Goal: Task Accomplishment & Management: Complete application form

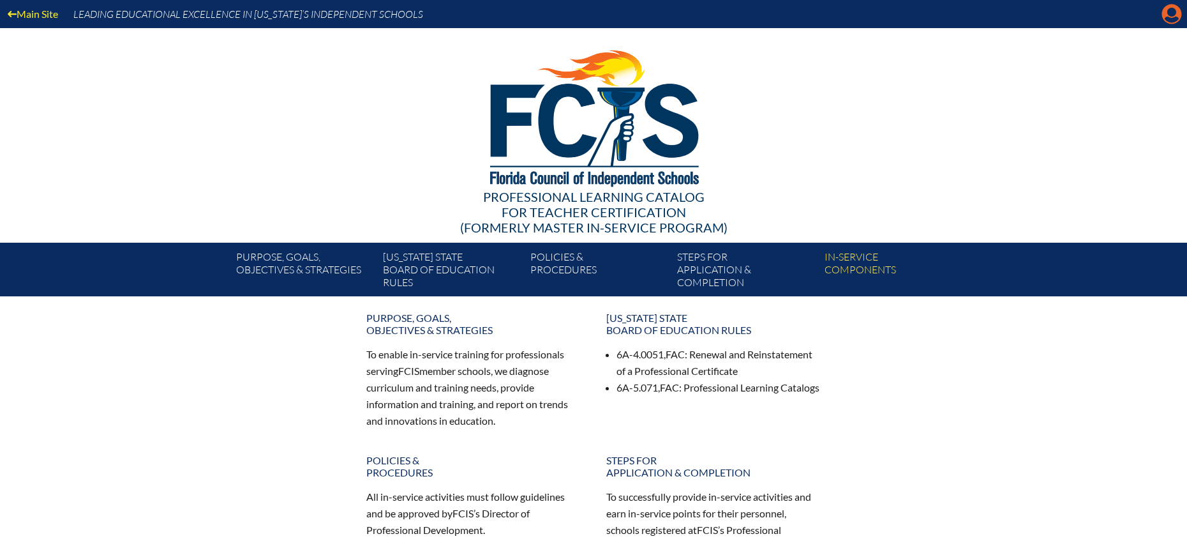
click at [1177, 19] on icon "Manage account" at bounding box center [1171, 14] width 20 height 20
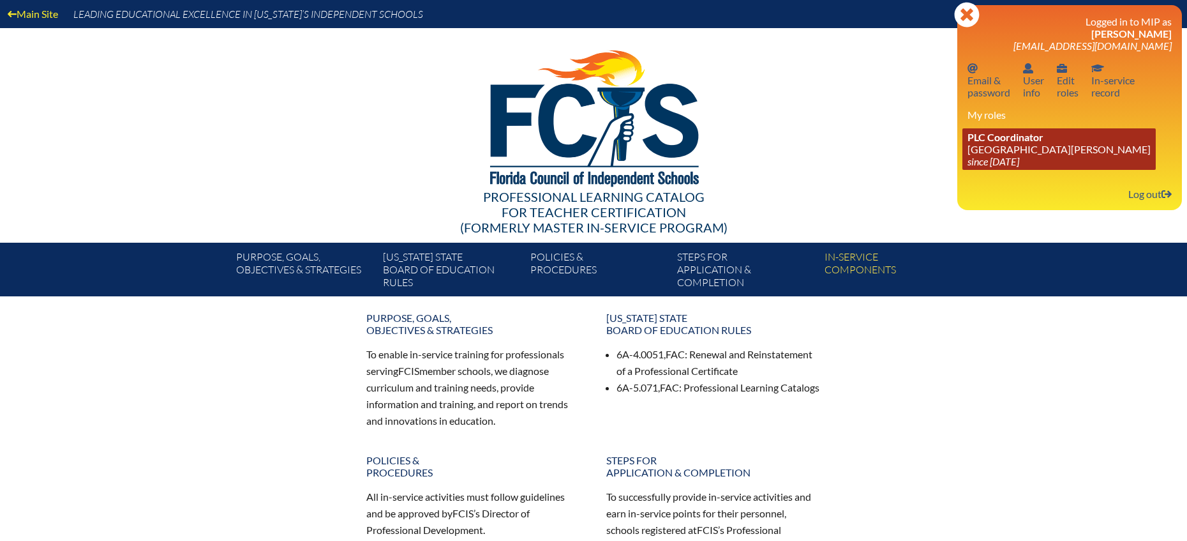
click at [1014, 152] on link "PLC Coordinator St. Johns Country Day School since 2022 Aug 3" at bounding box center [1058, 148] width 193 height 41
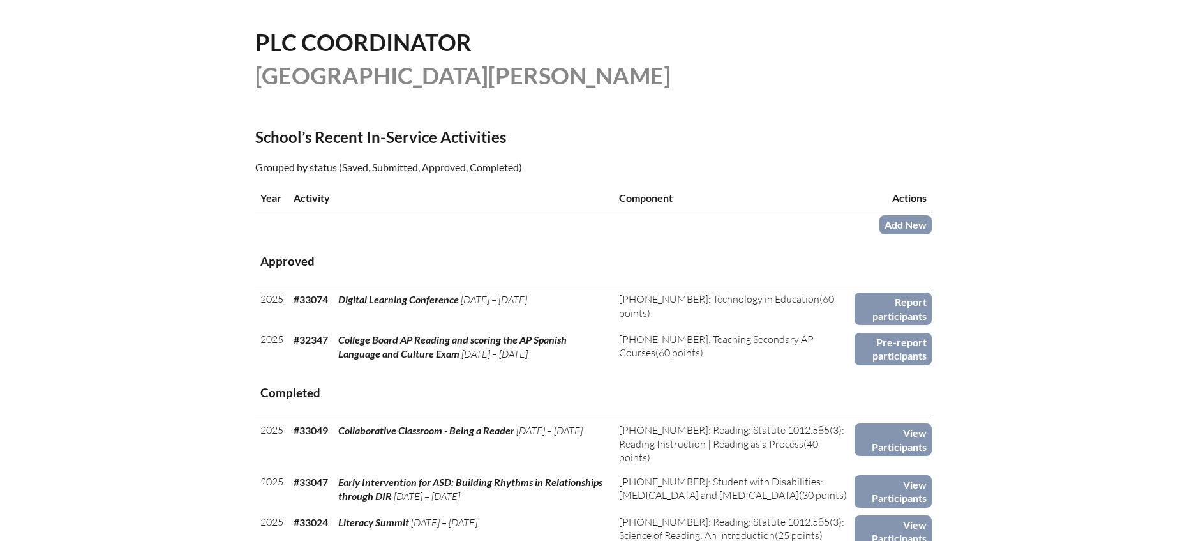
scroll to position [338, 0]
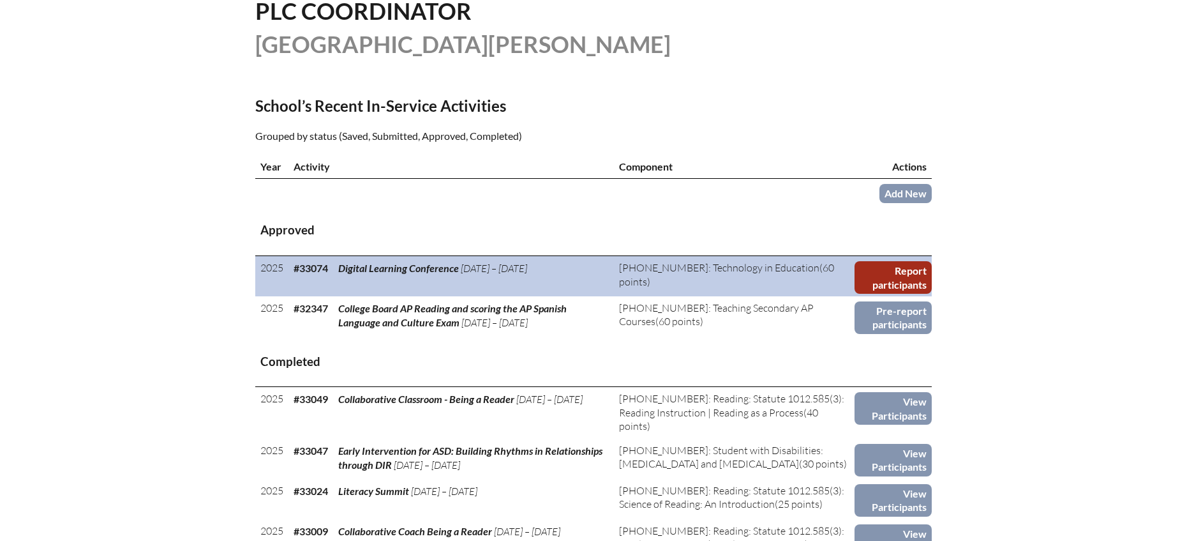
click at [889, 273] on link "Report participants" at bounding box center [893, 277] width 77 height 33
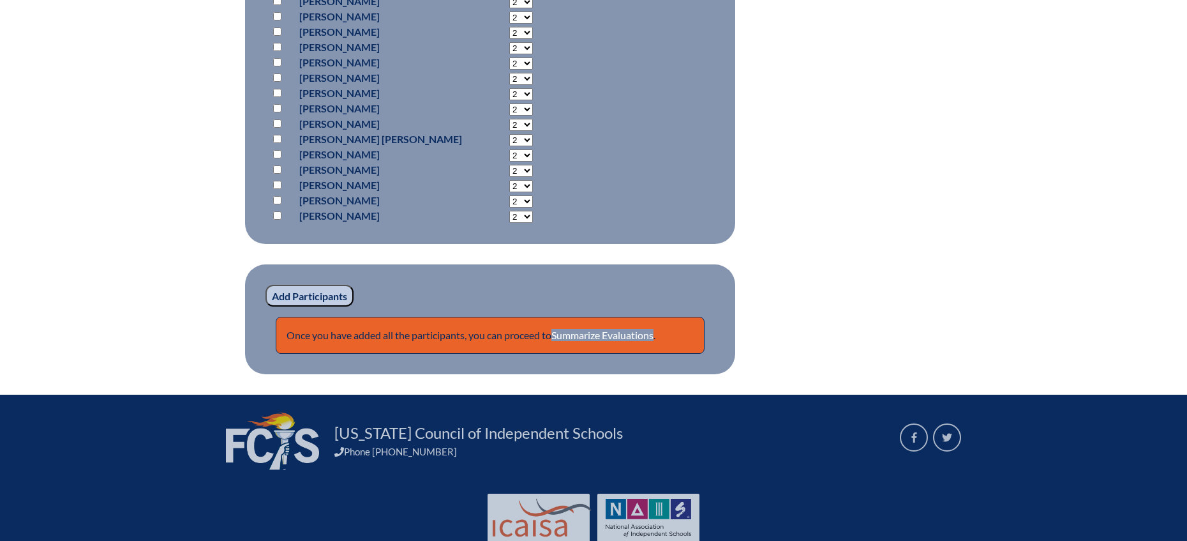
scroll to position [1063, 0]
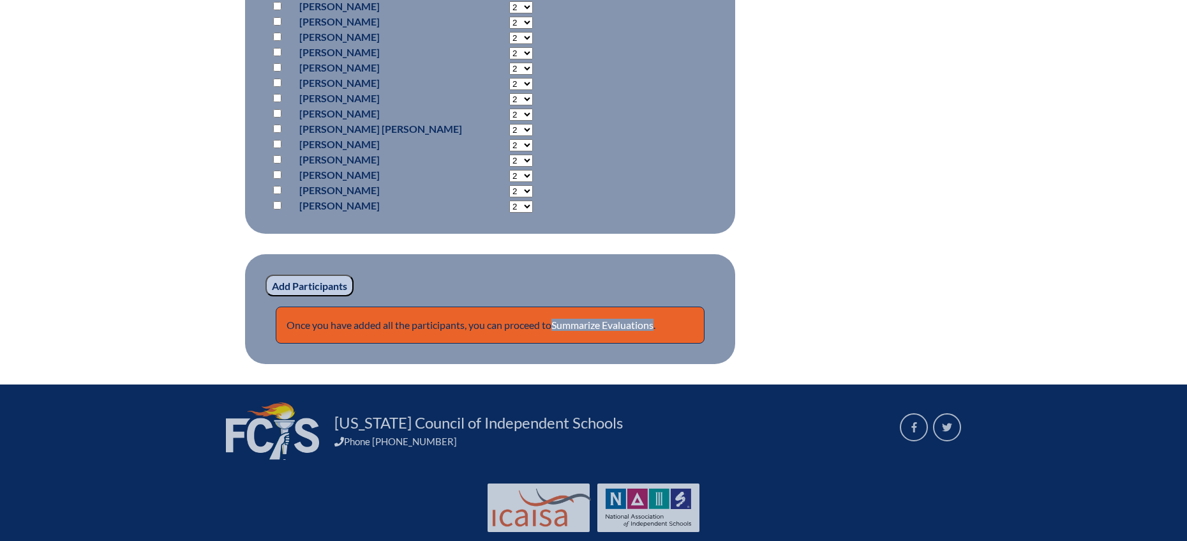
click at [277, 140] on input "checkbox" at bounding box center [277, 144] width 8 height 8
checkbox input "true"
select select "5"
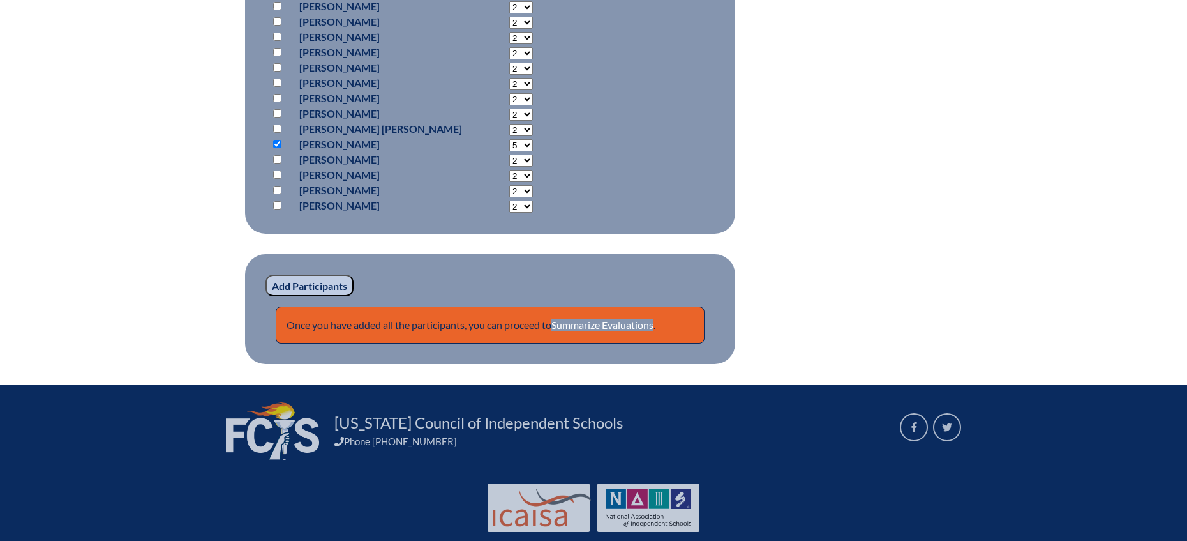
click at [314, 281] on input "Add Participants" at bounding box center [309, 285] width 88 height 22
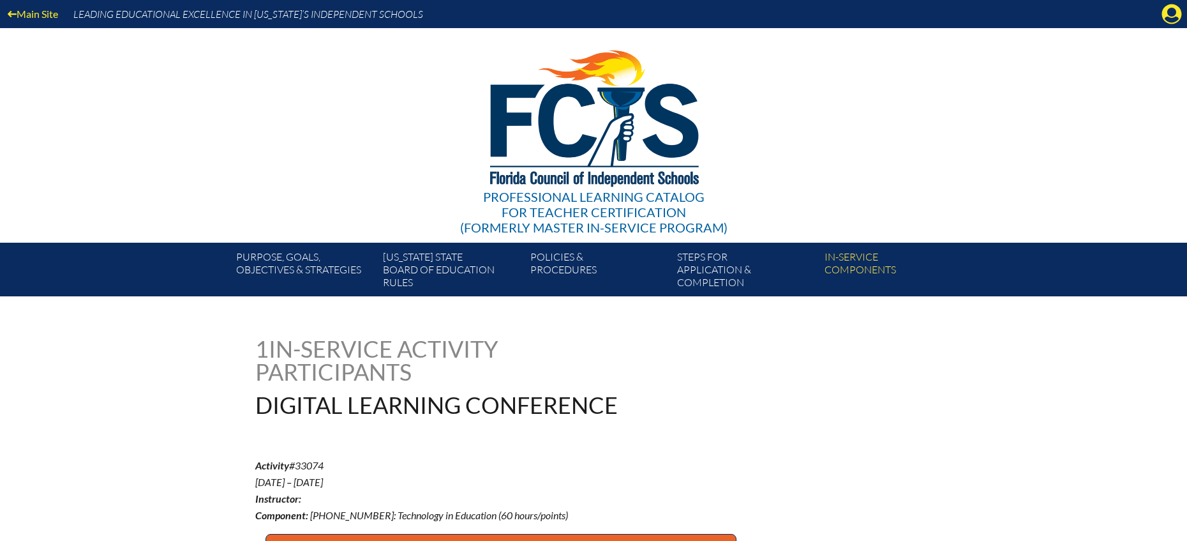
scroll to position [1133, 0]
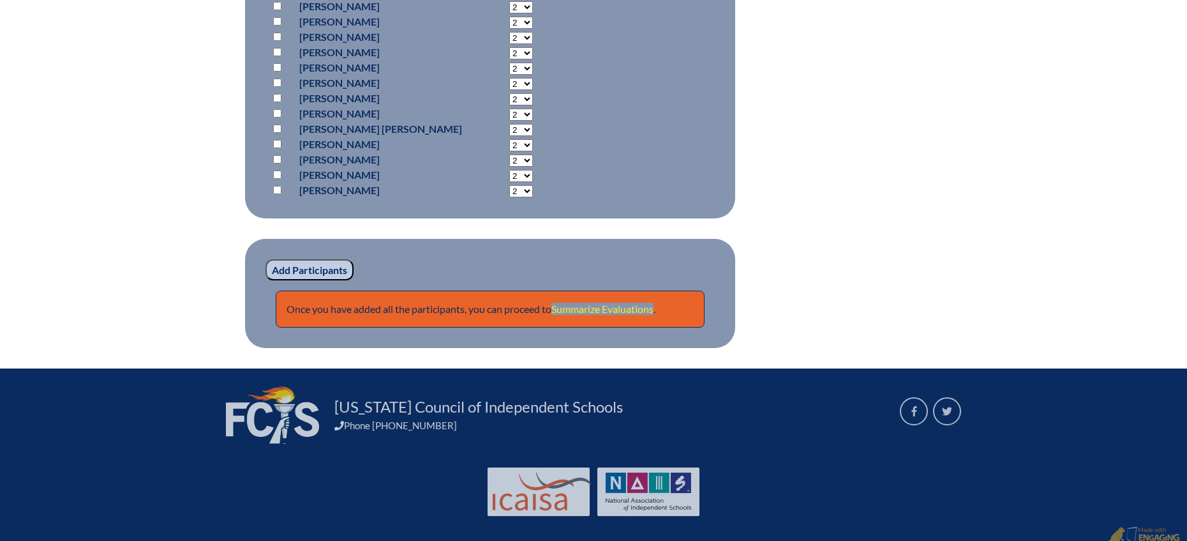
click at [641, 306] on link "Summarize Evaluations" at bounding box center [602, 308] width 102 height 12
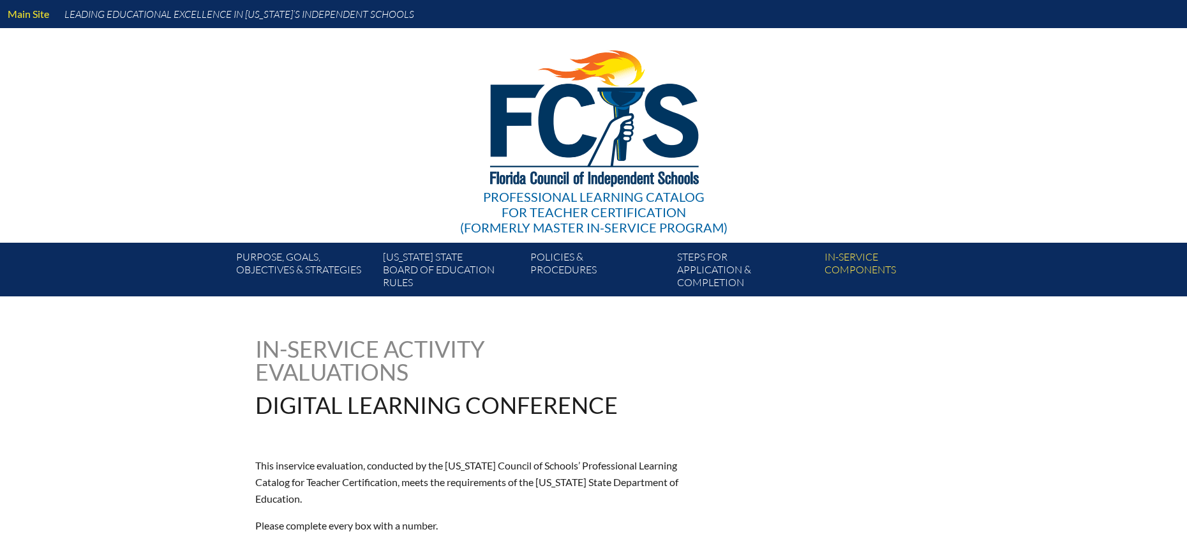
type input "0"
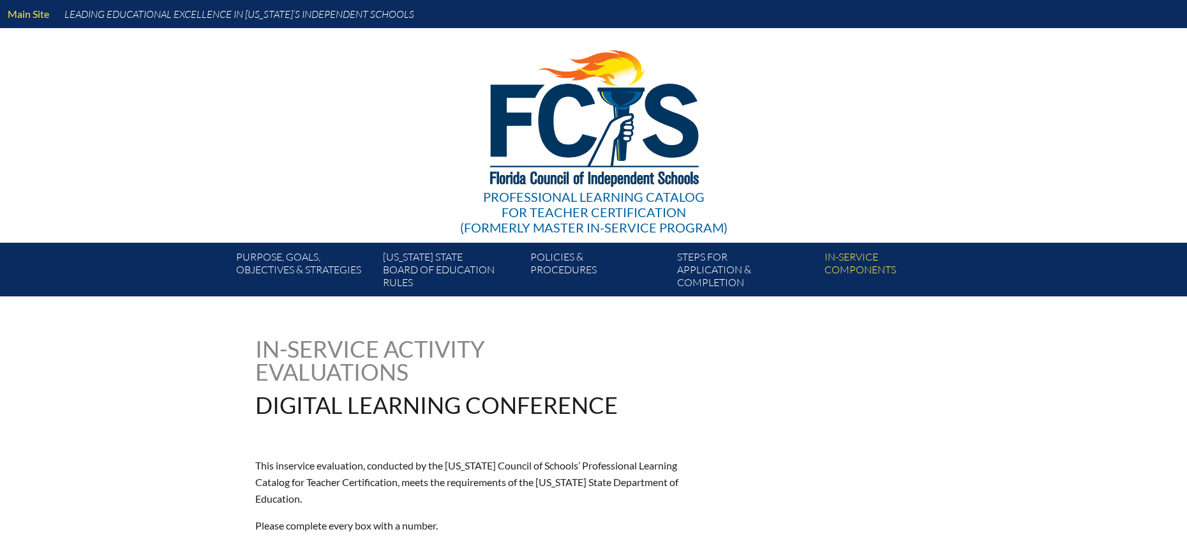
type input "0"
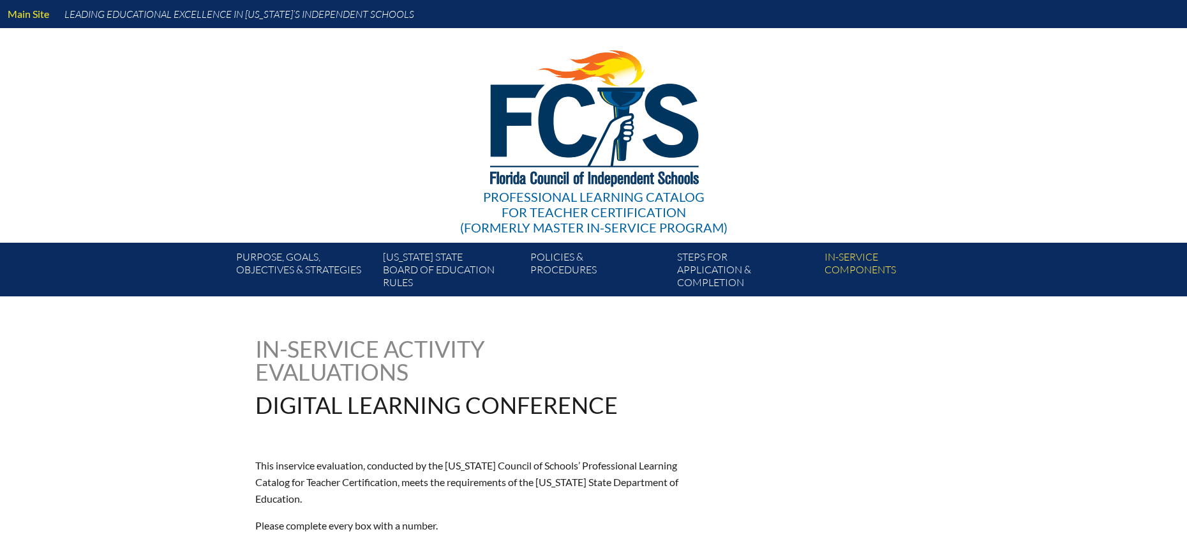
type input "0"
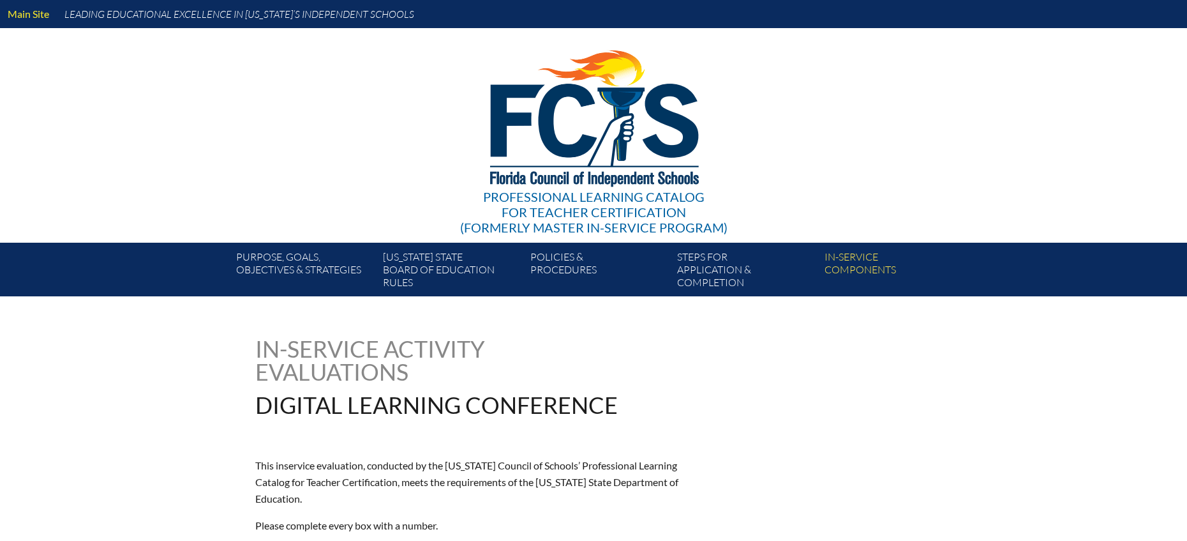
type input "0"
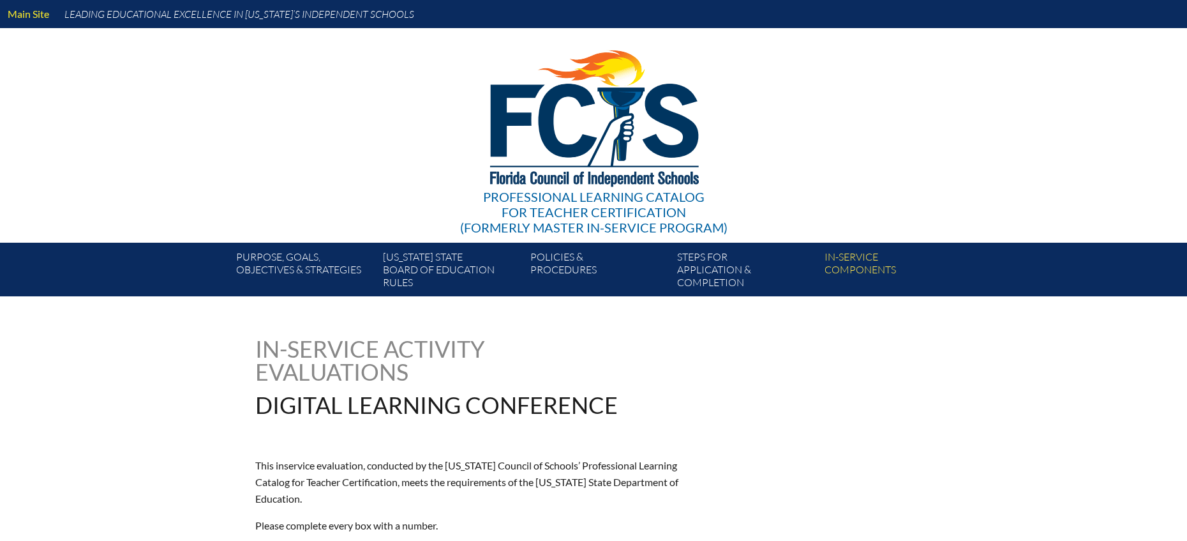
type input "0"
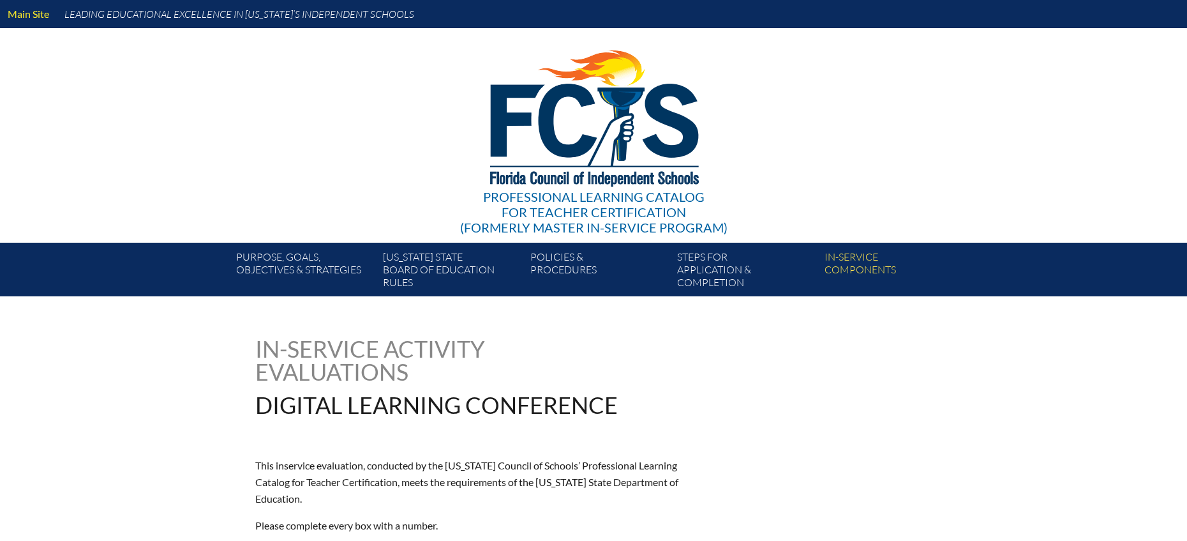
type input "0"
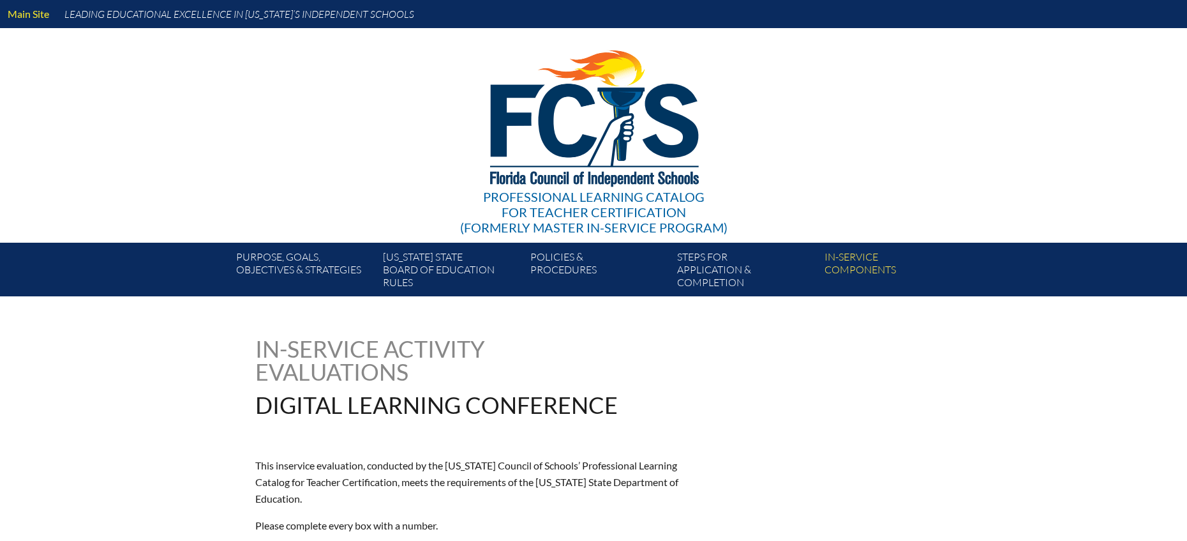
type input "0"
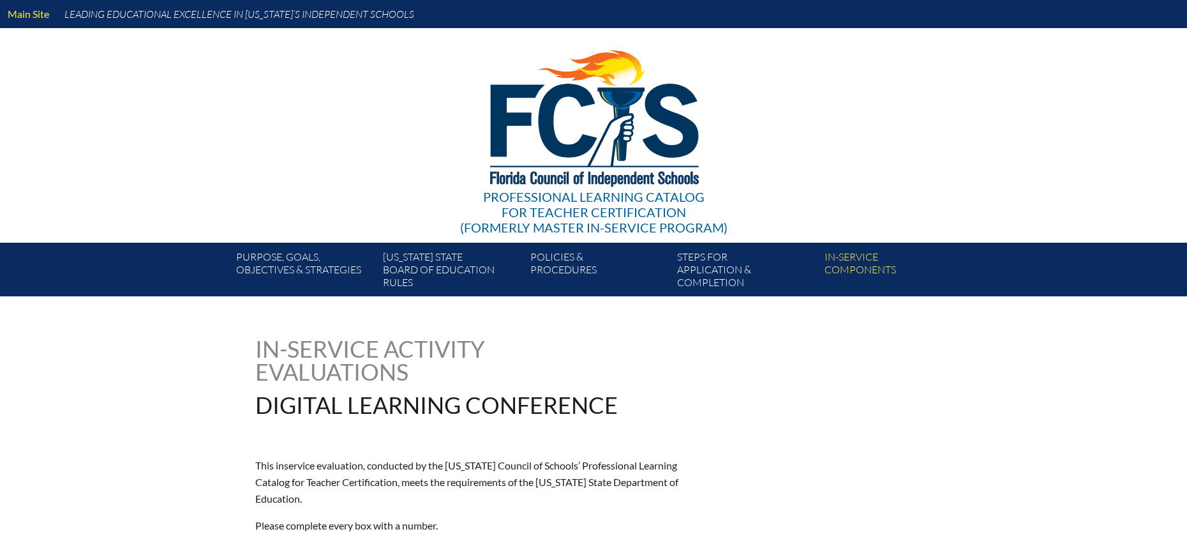
type input "0"
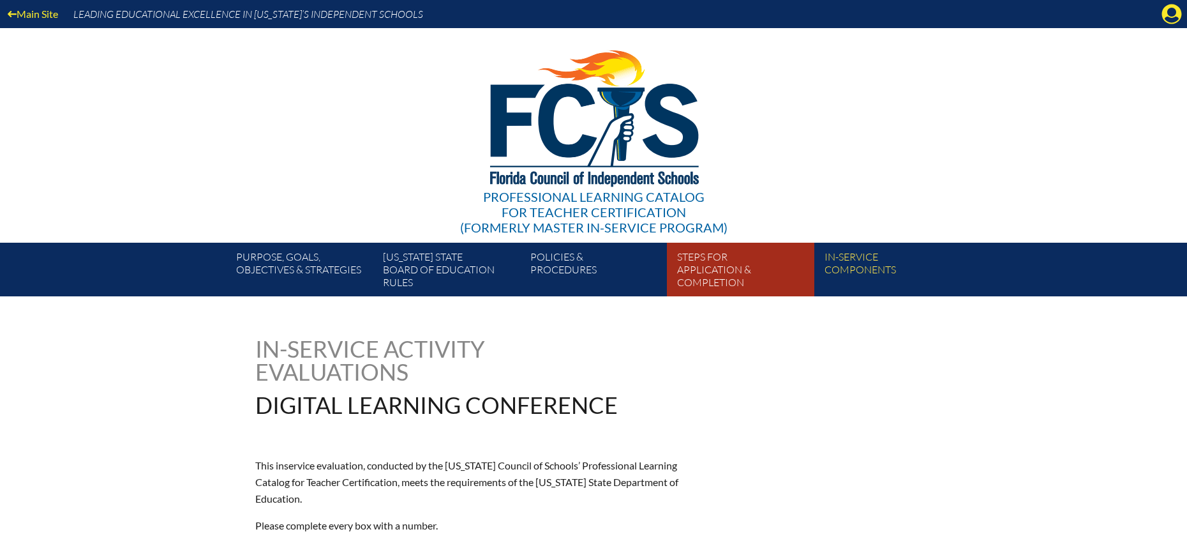
scroll to position [332, 0]
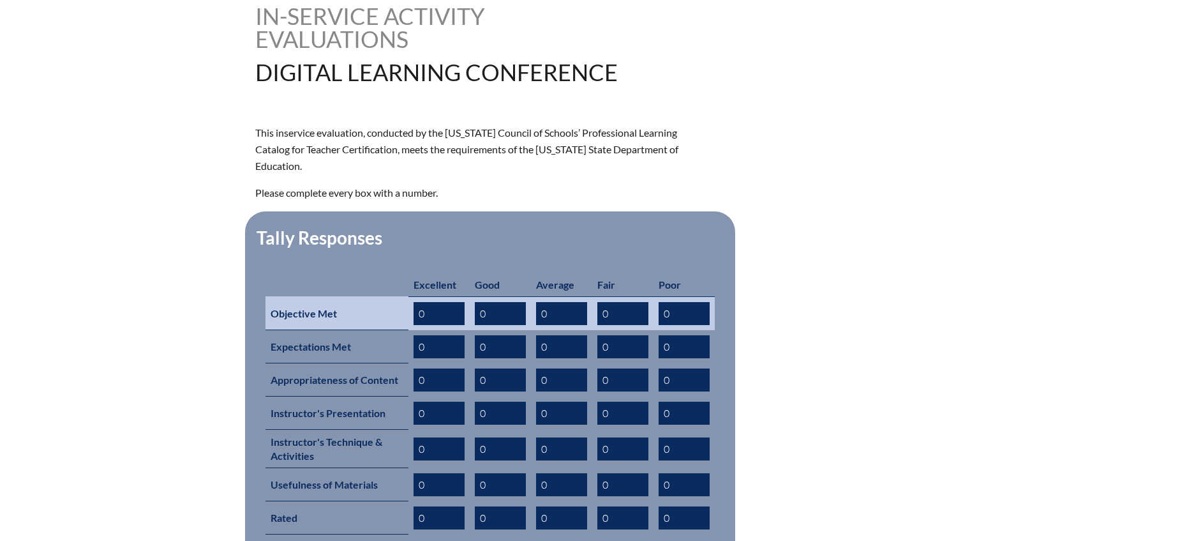
click at [444, 302] on input "0" at bounding box center [439, 313] width 51 height 23
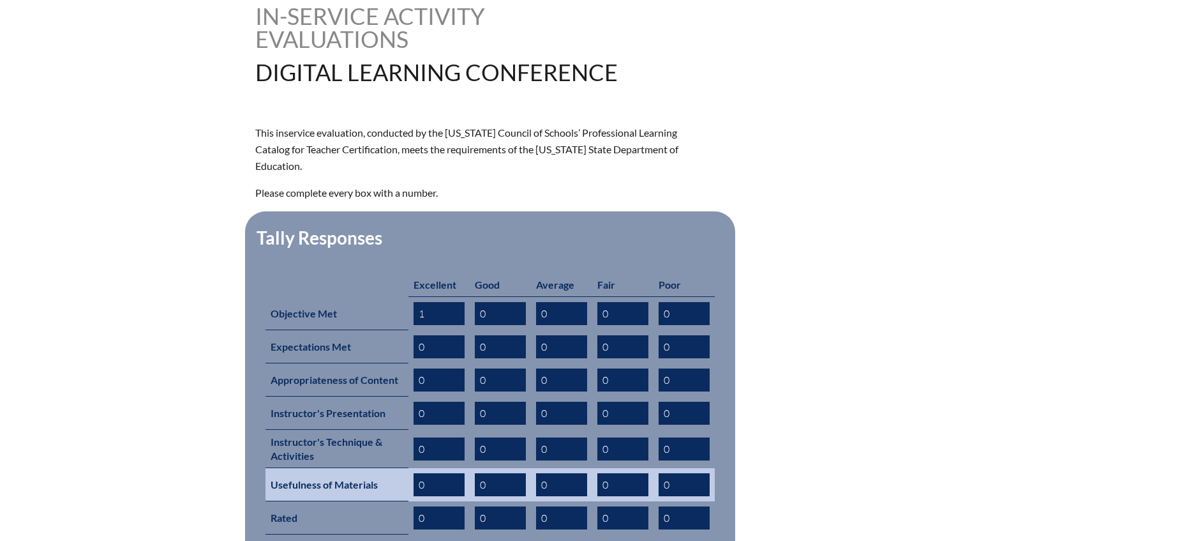
type input "1"
click at [440, 473] on input "0" at bounding box center [439, 484] width 51 height 23
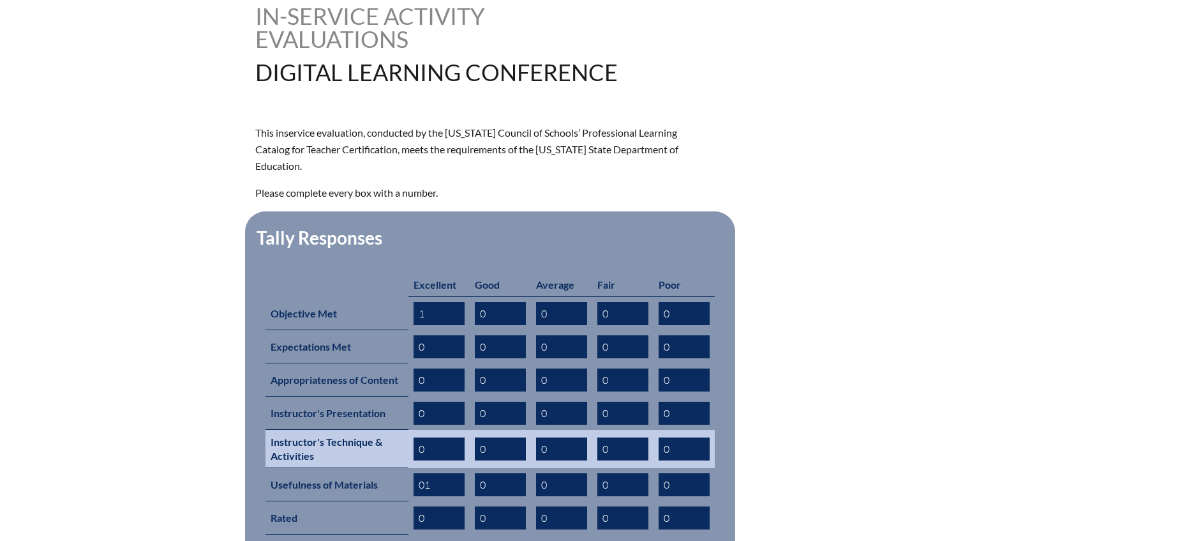
type input "0"
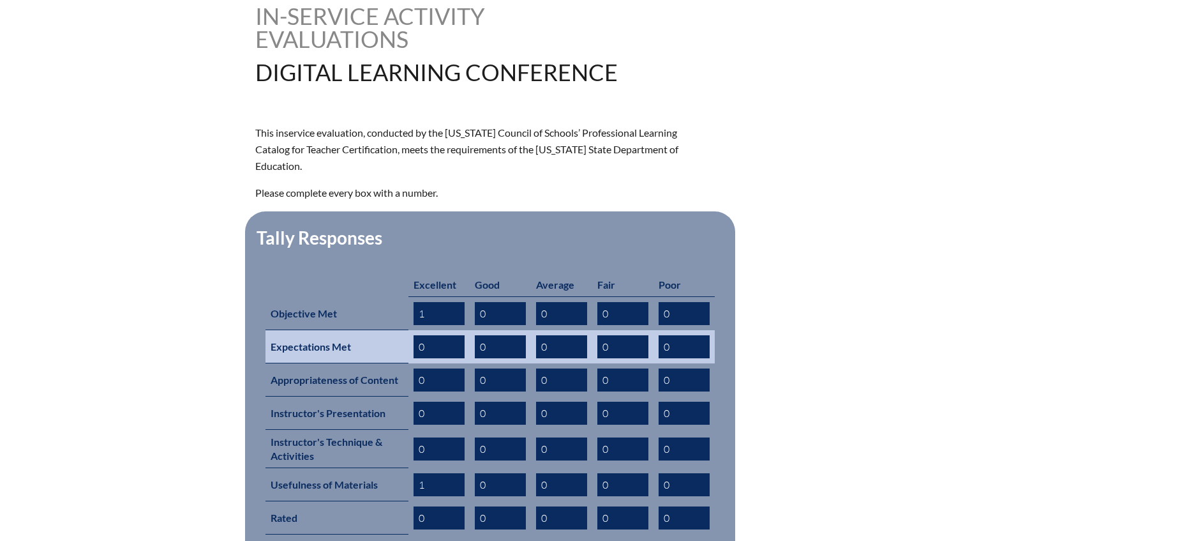
type input "1"
click at [432, 335] on input "0" at bounding box center [439, 346] width 51 height 23
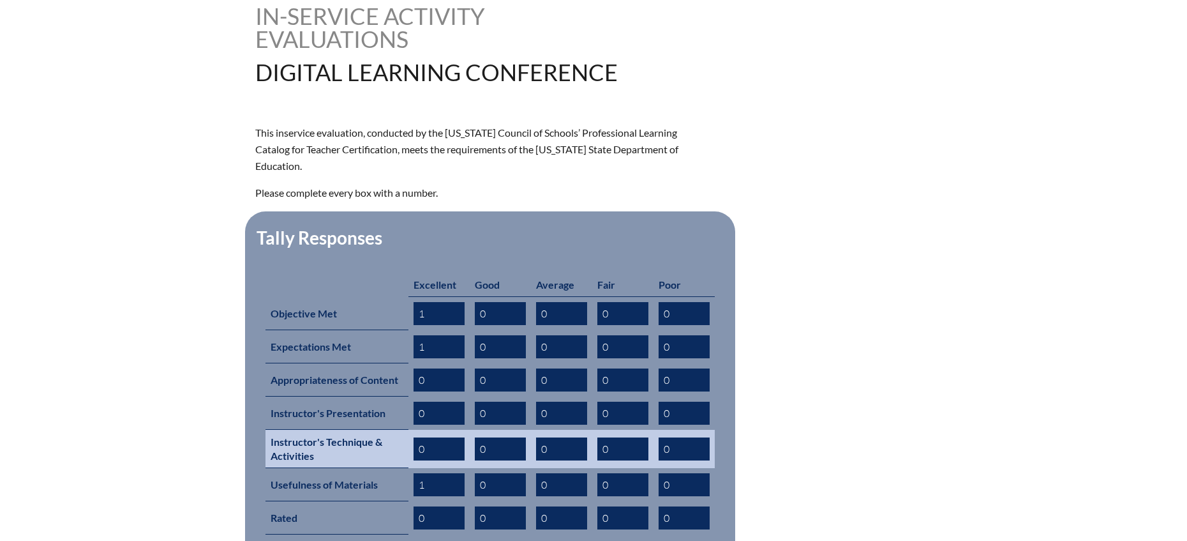
type input "1"
click at [427, 437] on input "0" at bounding box center [439, 448] width 51 height 23
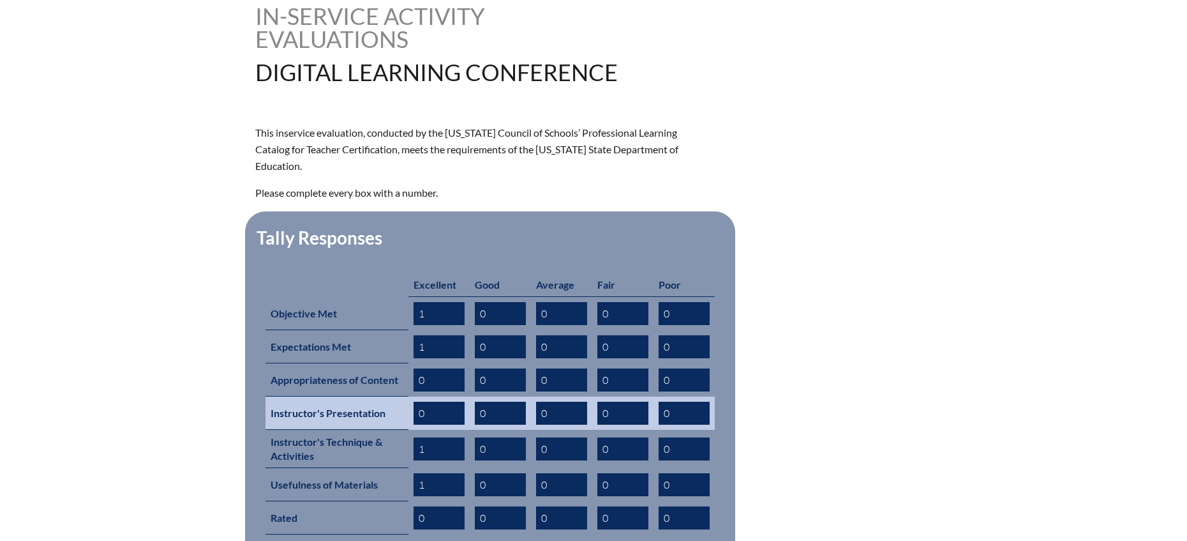
type input "1"
click at [436, 401] on input "0" at bounding box center [439, 412] width 51 height 23
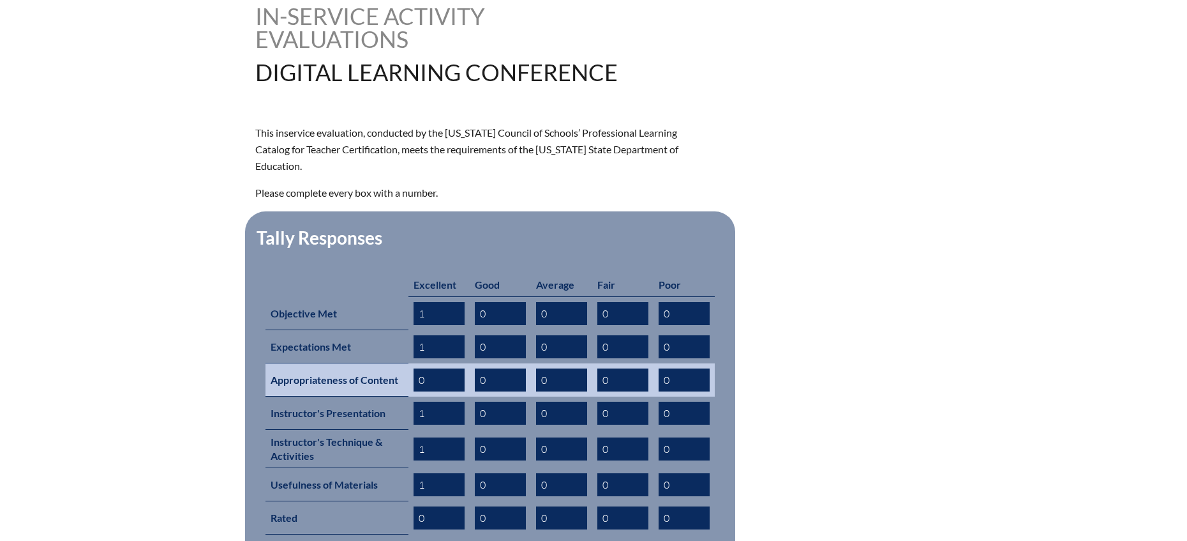
type input "1"
click at [438, 368] on input "0" at bounding box center [439, 379] width 51 height 23
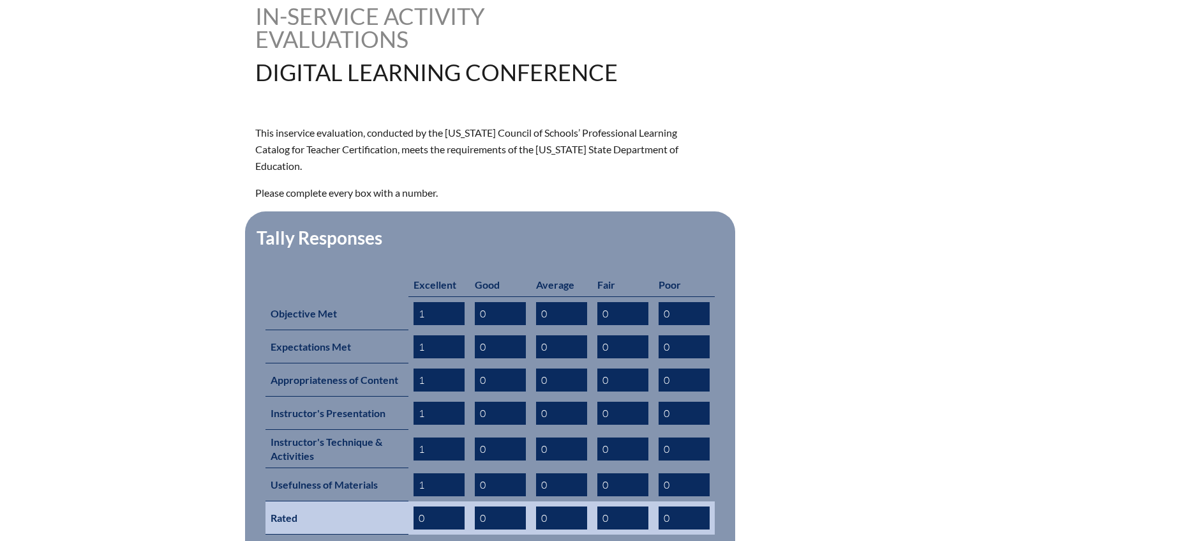
type input "1"
click at [445, 506] on input "0" at bounding box center [439, 517] width 51 height 23
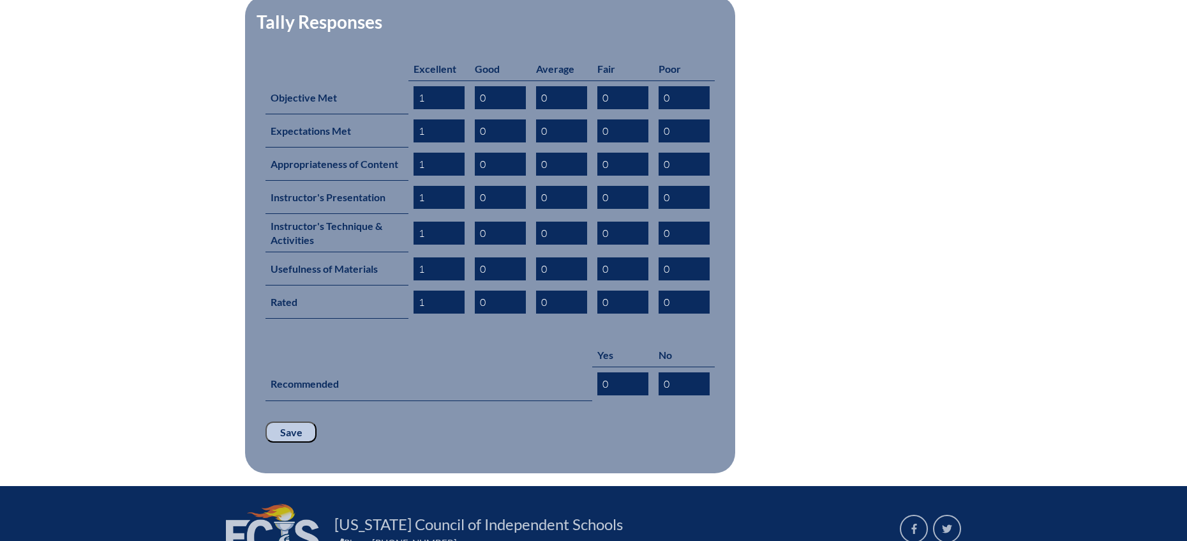
scroll to position [590, 0]
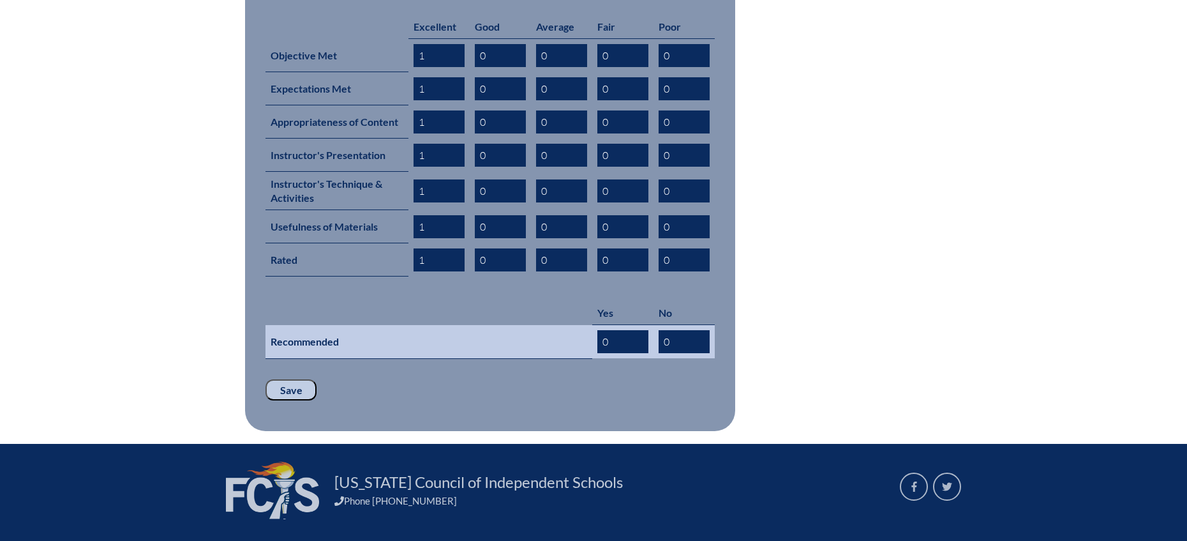
type input "1"
click at [622, 330] on input "0" at bounding box center [622, 341] width 51 height 23
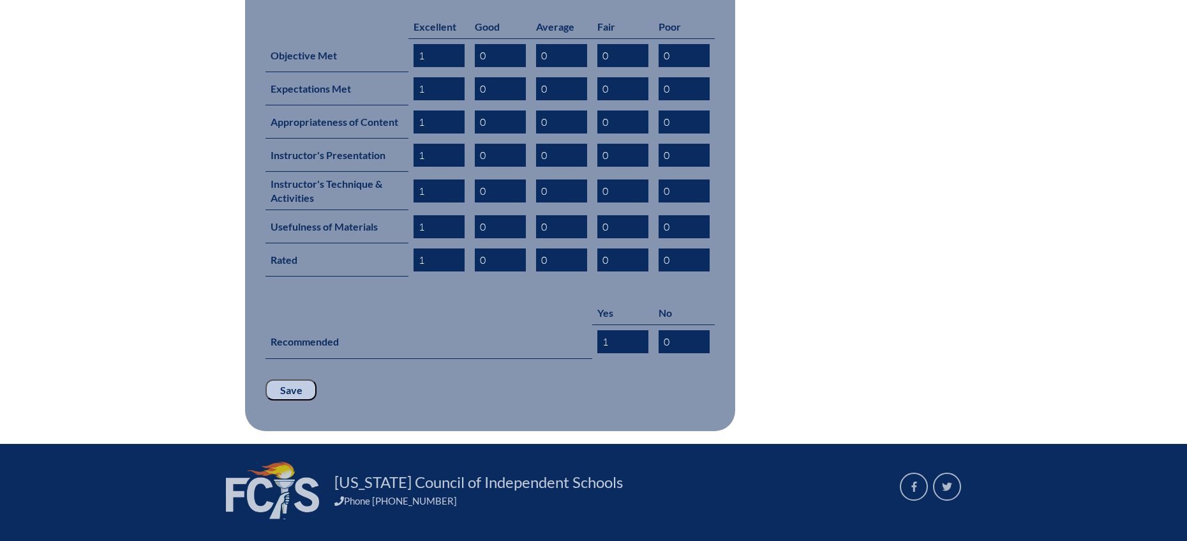
type input "1"
click at [293, 379] on input "Save" at bounding box center [290, 390] width 51 height 22
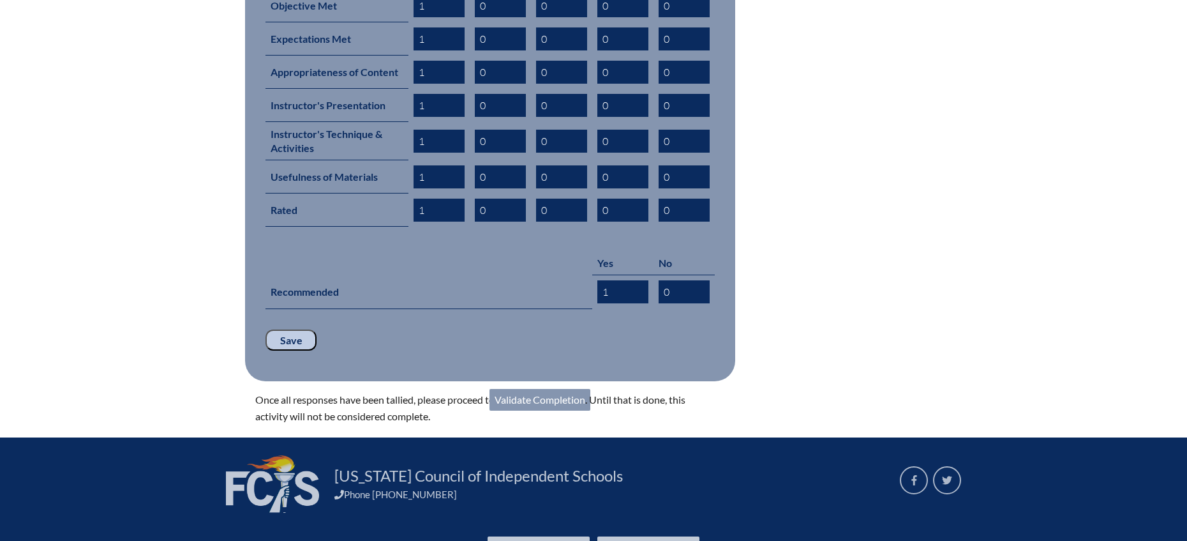
scroll to position [645, 0]
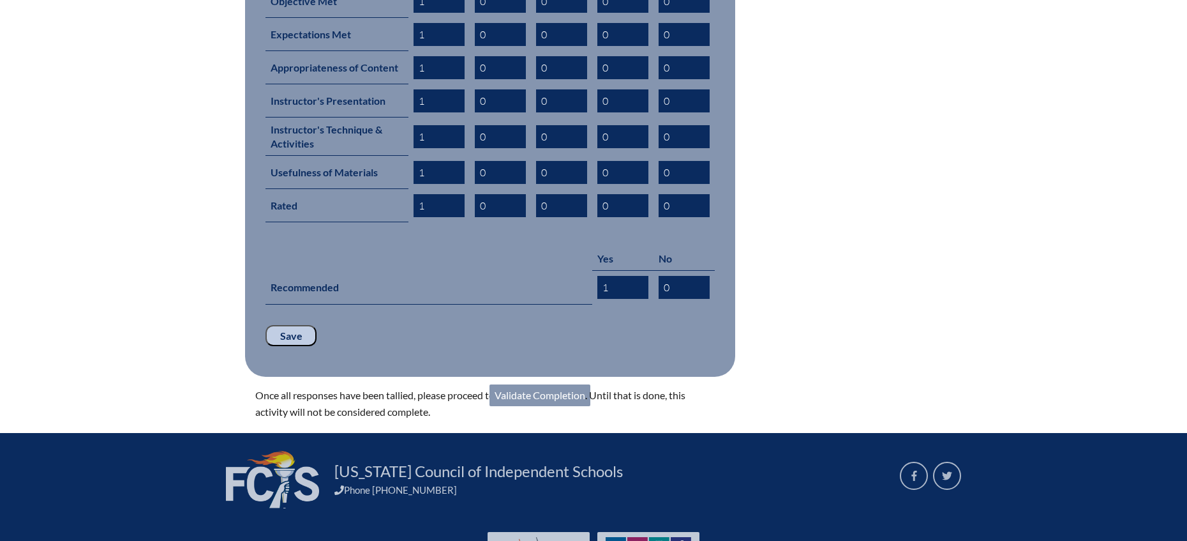
click at [548, 384] on link "Validate Completion" at bounding box center [539, 395] width 101 height 22
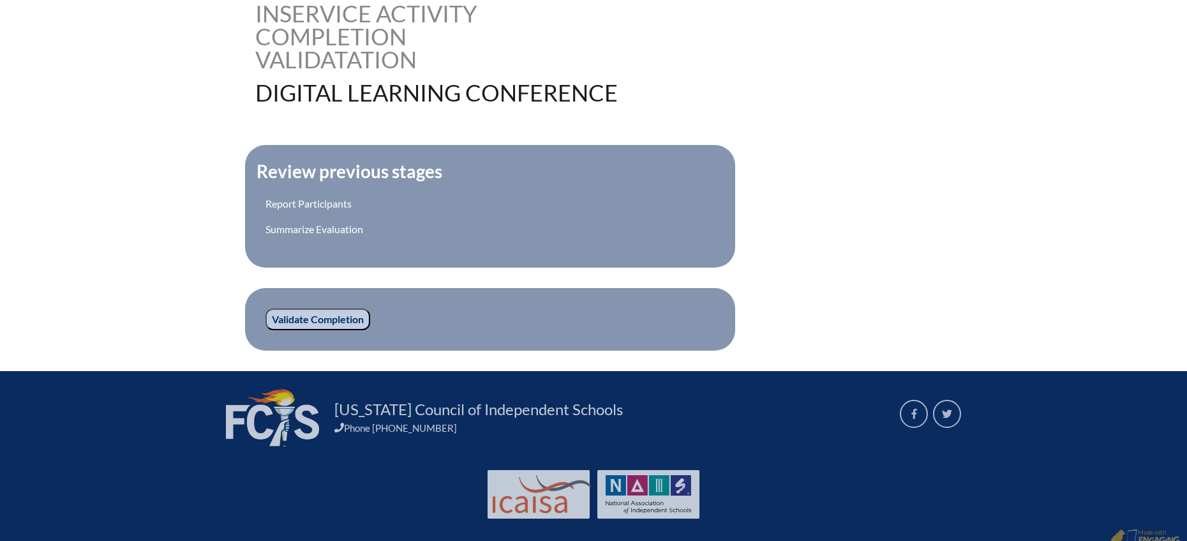
scroll to position [348, 0]
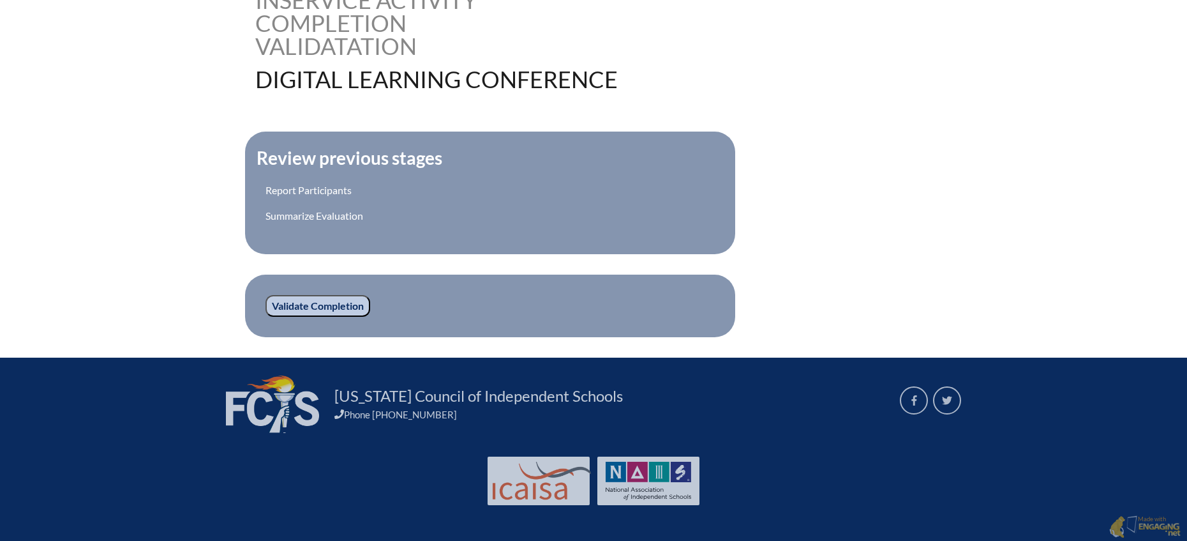
click at [332, 304] on input "Validate Completion" at bounding box center [317, 306] width 105 height 22
